Goal: Entertainment & Leisure: Consume media (video, audio)

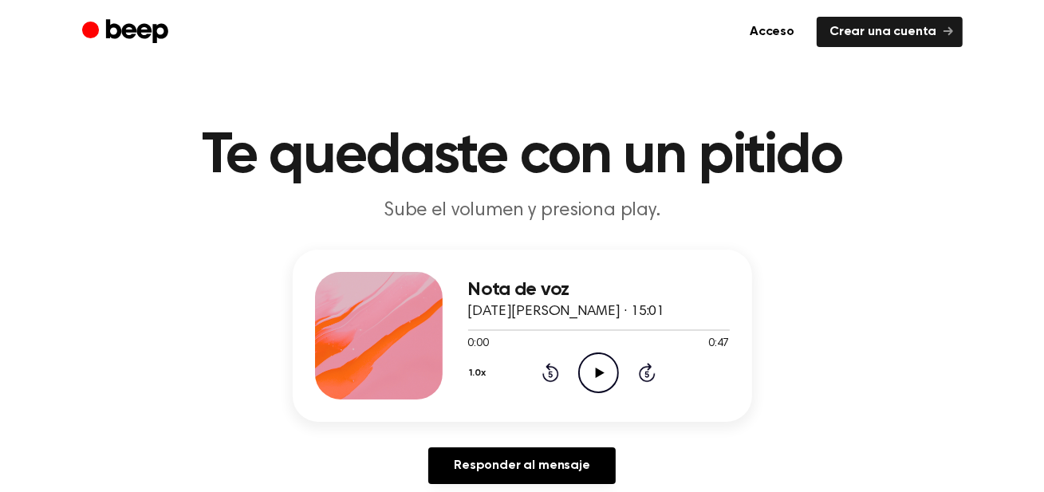
scroll to position [1941, 0]
click at [594, 371] on icon "Play Audio" at bounding box center [598, 372] width 41 height 41
click at [588, 369] on icon "Play Audio" at bounding box center [598, 372] width 41 height 41
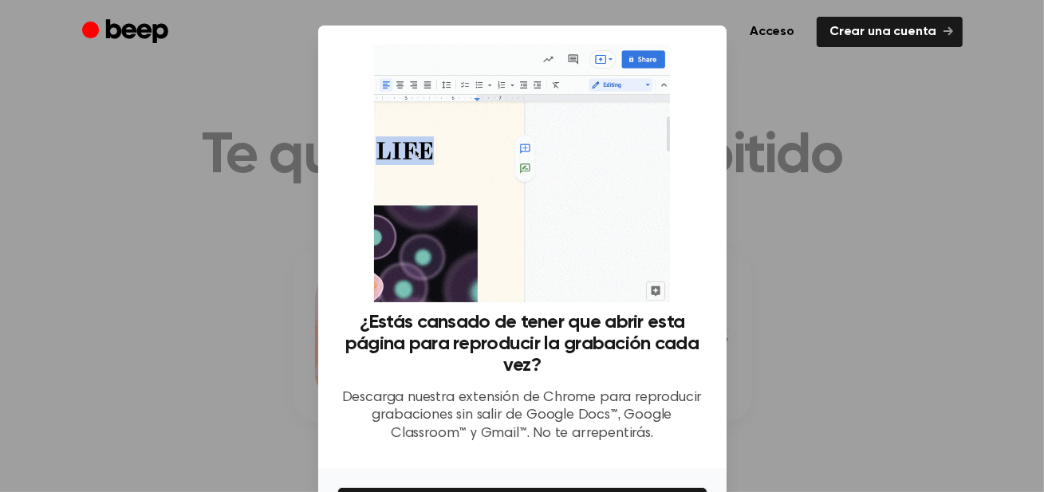
click at [954, 119] on div at bounding box center [522, 246] width 1044 height 492
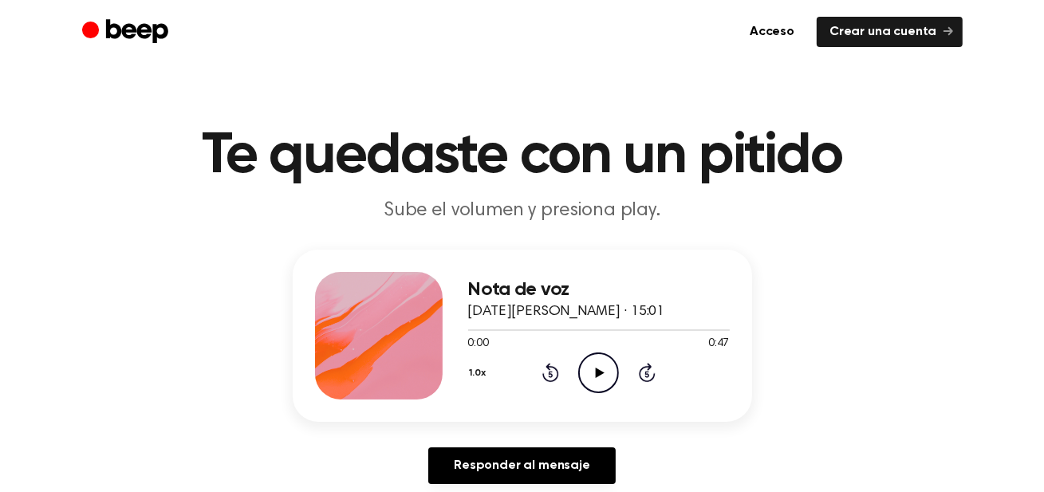
scroll to position [1941, 0]
click at [596, 374] on icon at bounding box center [600, 373] width 9 height 10
